Goal: Unclear

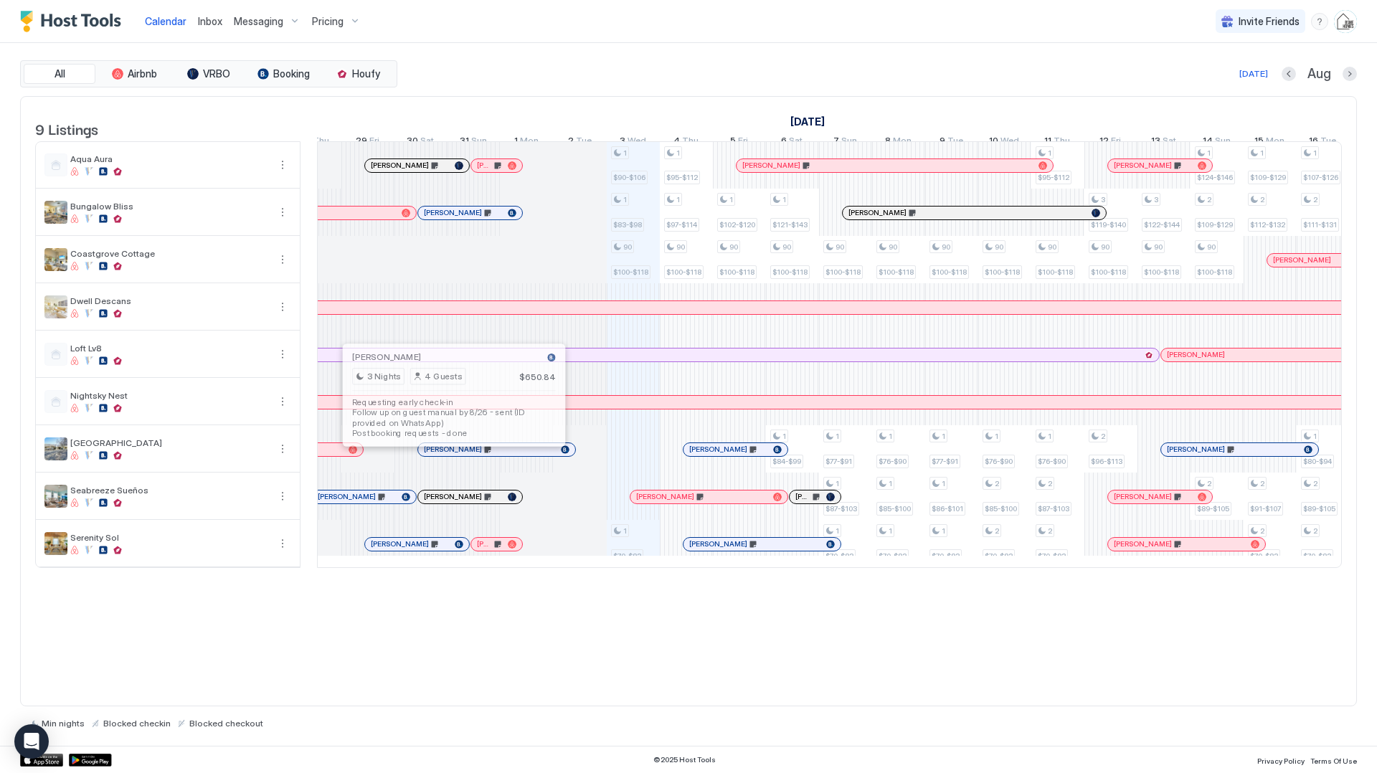
click at [455, 455] on div at bounding box center [454, 449] width 11 height 11
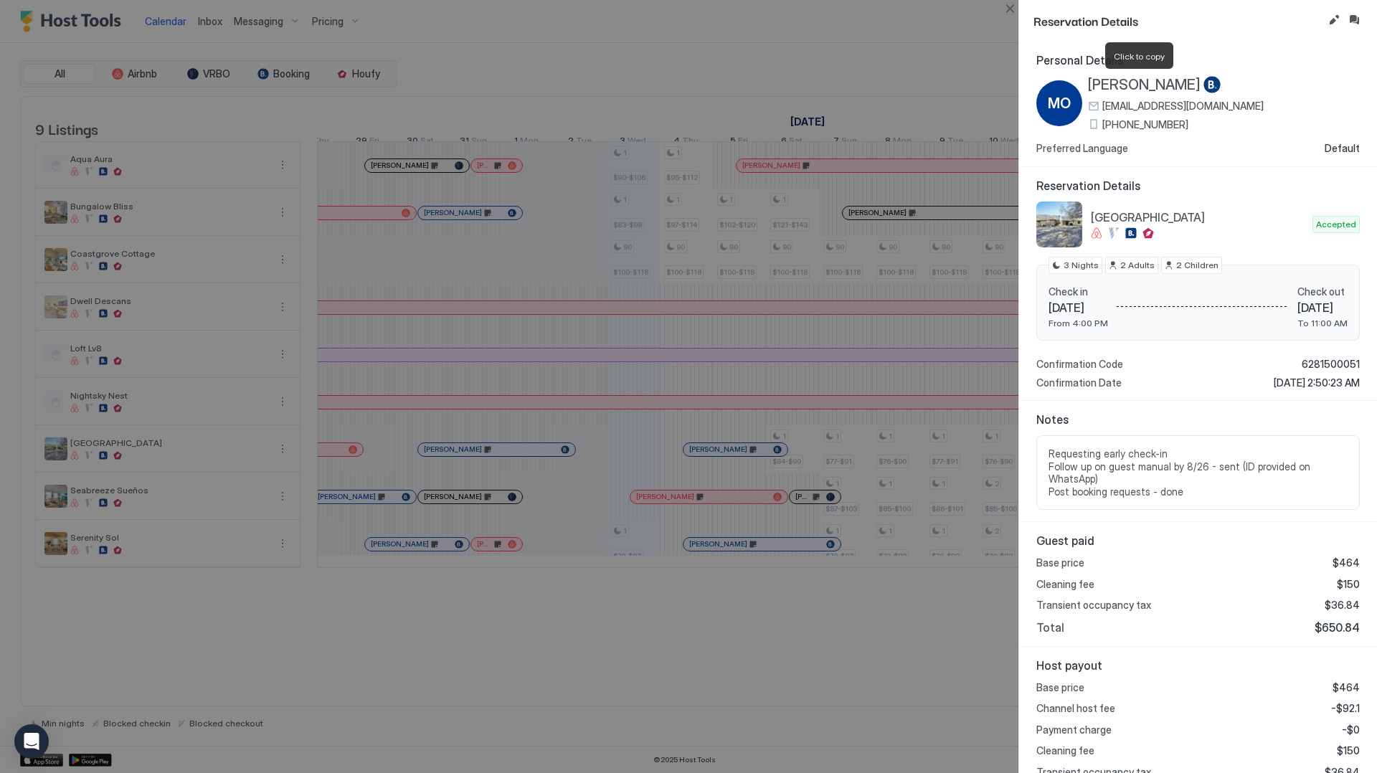
click at [1166, 83] on span "[PERSON_NAME]" at bounding box center [1144, 85] width 113 height 18
click at [532, 259] on div at bounding box center [688, 386] width 1377 height 773
